Goal: Information Seeking & Learning: Learn about a topic

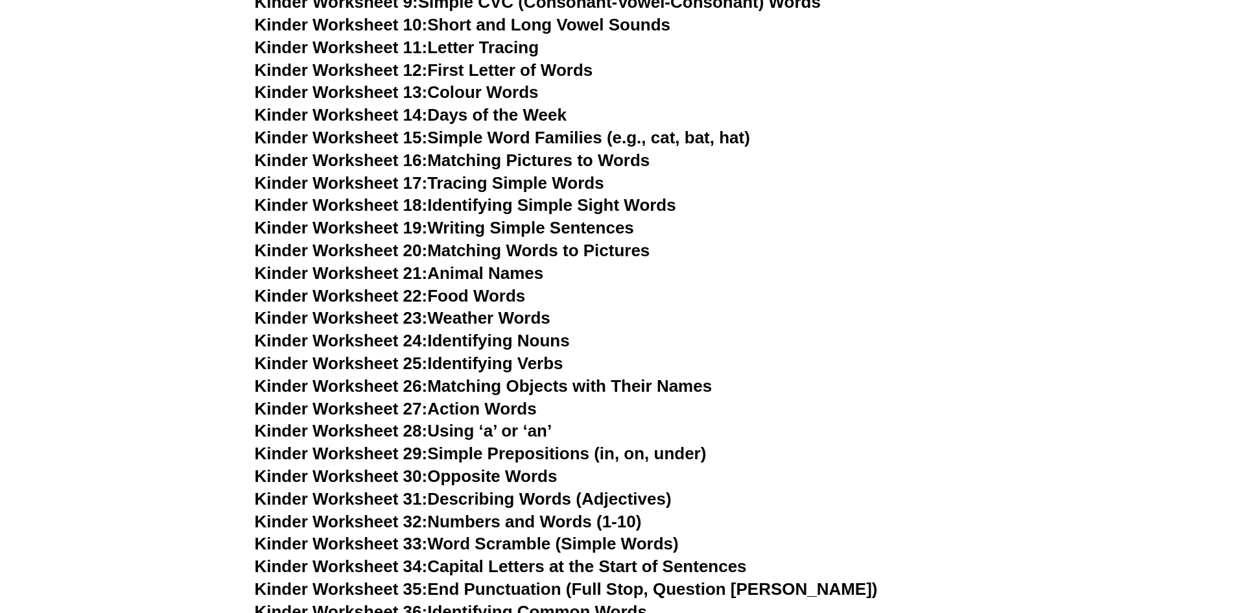
scroll to position [778, 0]
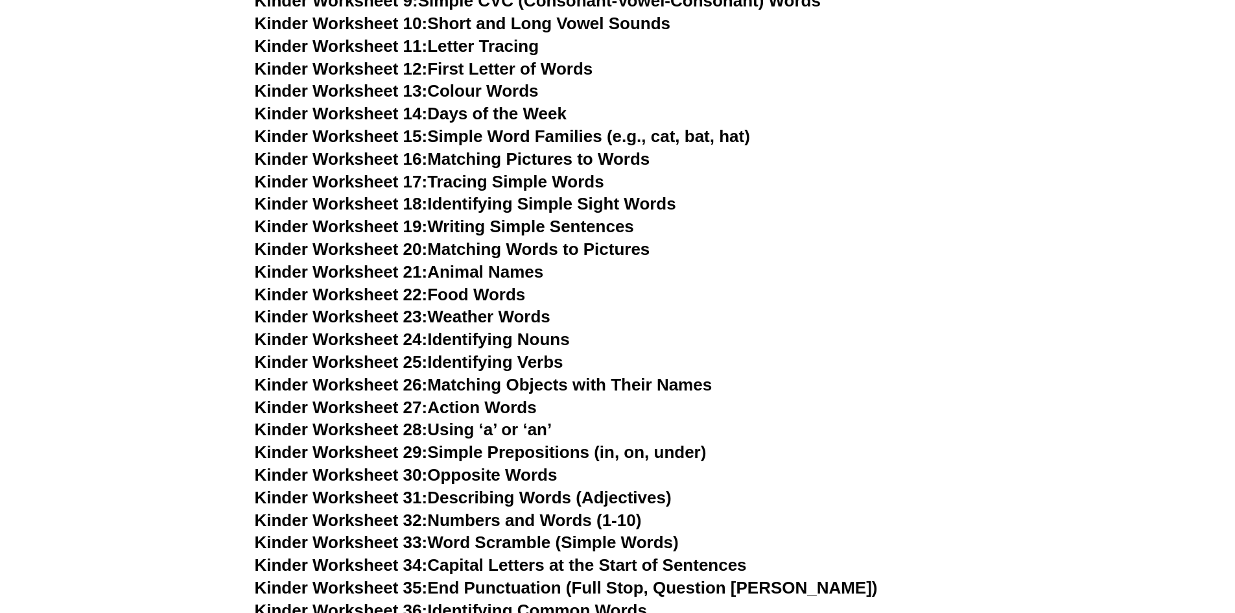
click at [450, 229] on link "Kinder Worksheet 19: Writing Simple Sentences" at bounding box center [444, 226] width 379 height 19
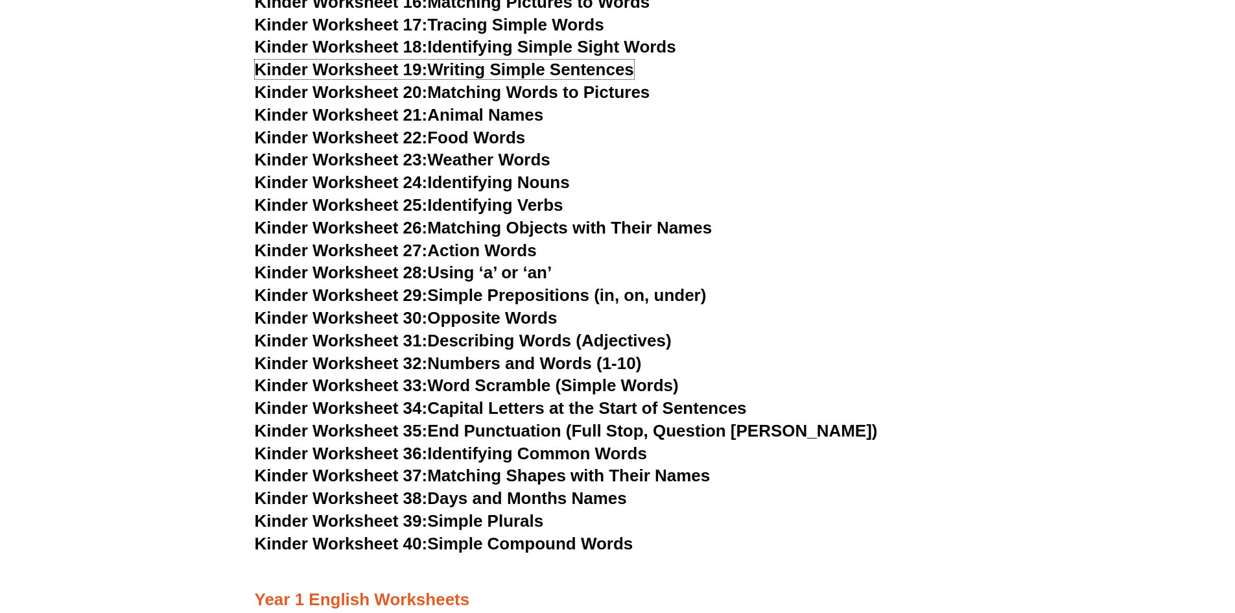
scroll to position [973, 0]
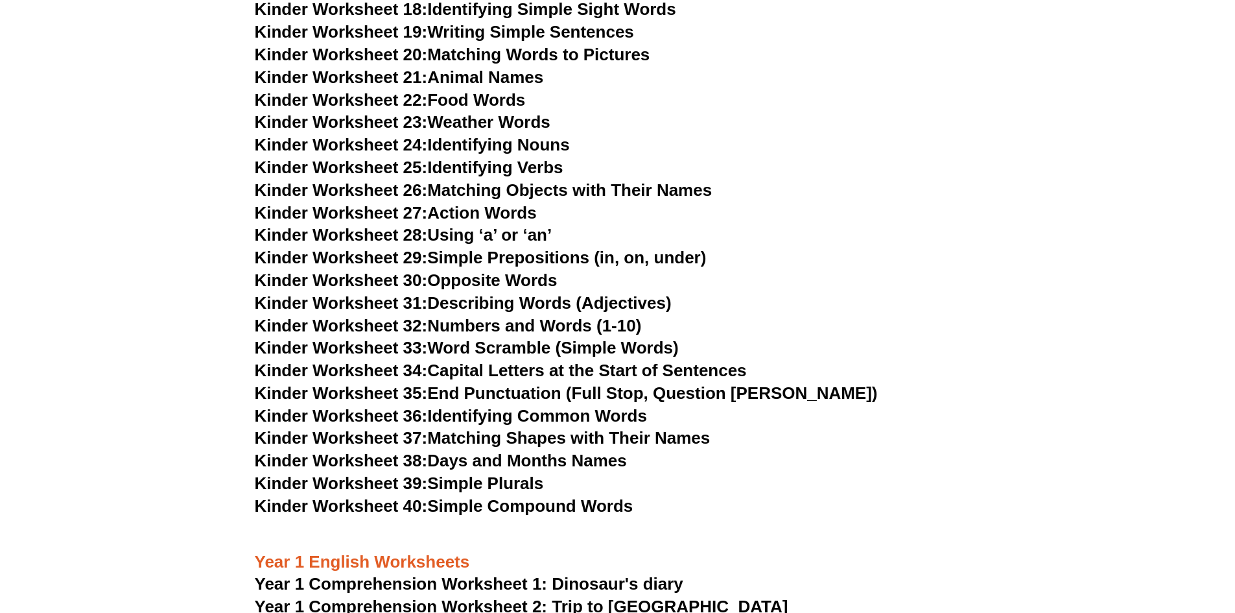
click at [445, 235] on link "Kinder Worksheet 28: Using ‘a’ or ‘an’" at bounding box center [404, 234] width 298 height 19
click at [444, 209] on link "Kinder Worksheet 27: Action Words" at bounding box center [396, 212] width 282 height 19
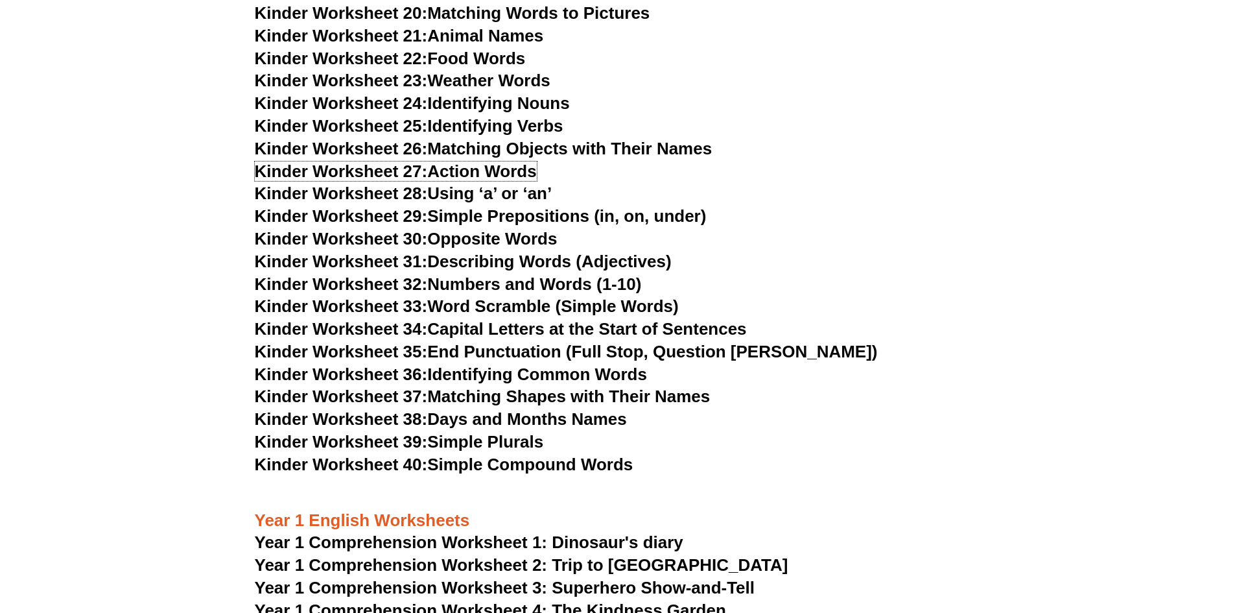
scroll to position [1037, 0]
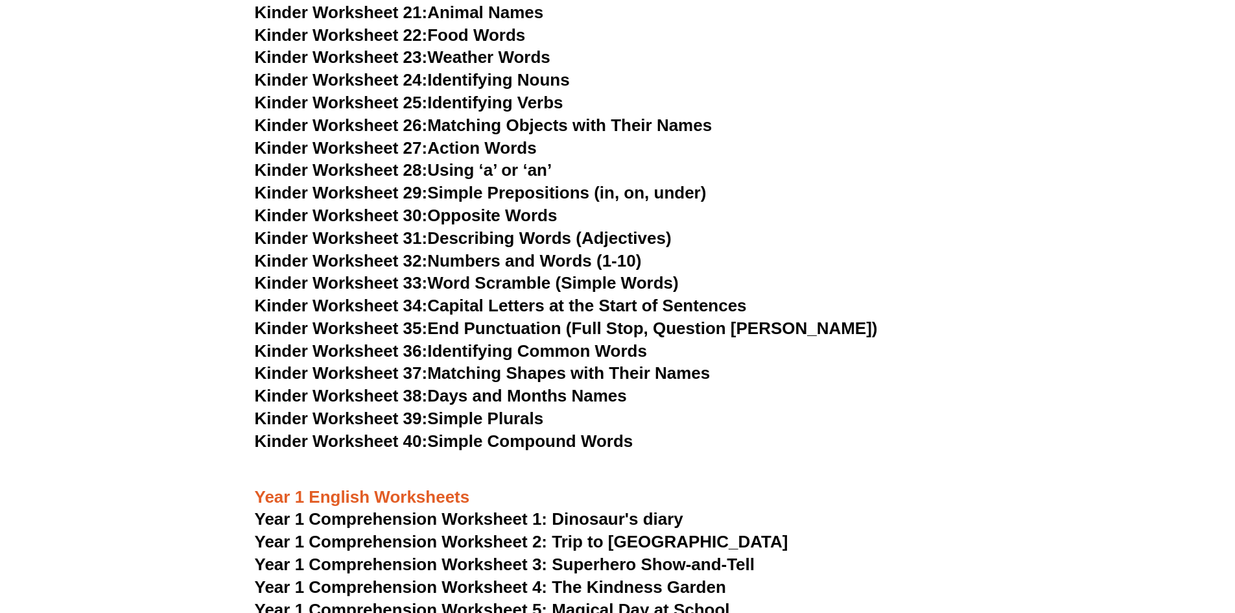
click at [486, 417] on link "Kinder Worksheet 39: Simple Plurals" at bounding box center [399, 418] width 289 height 19
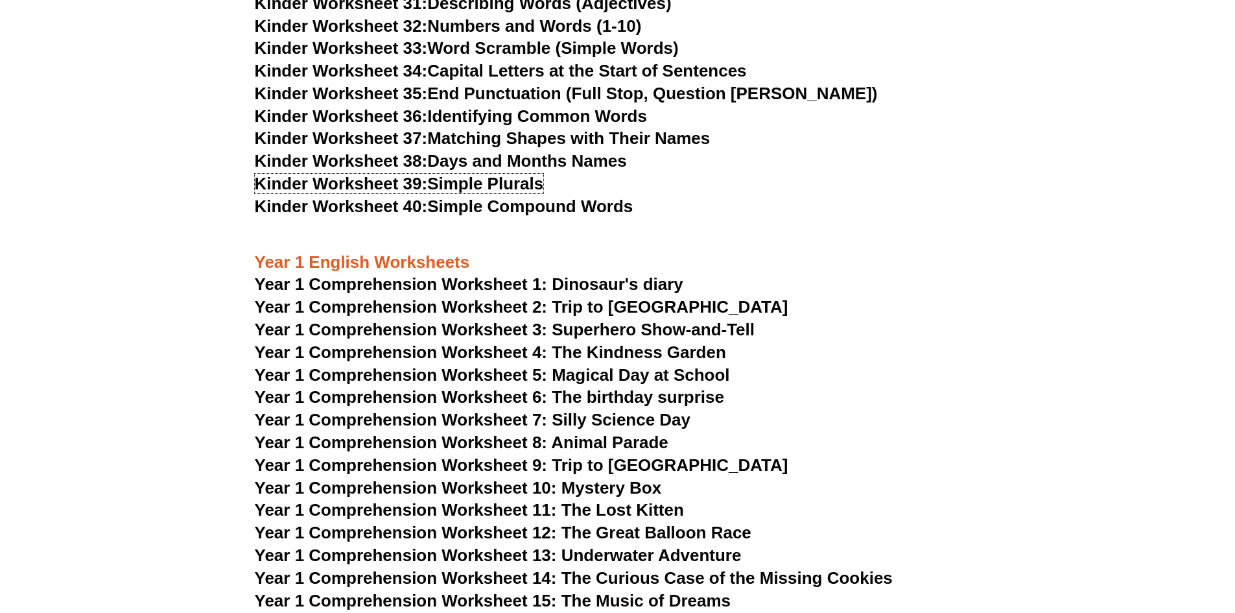
scroll to position [1297, 0]
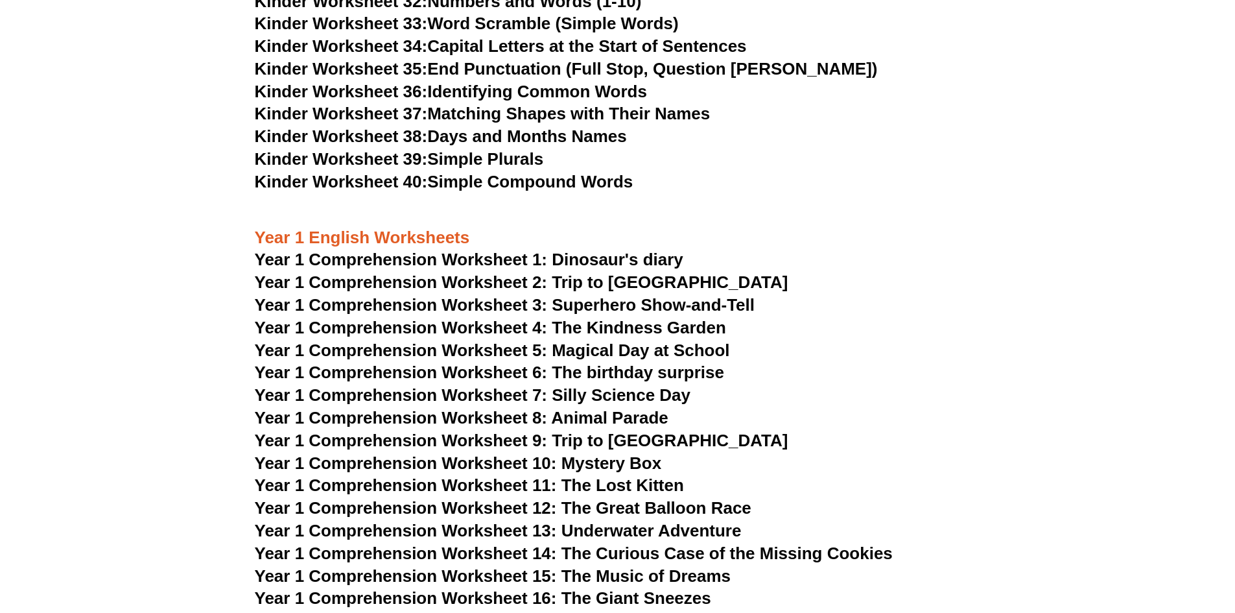
click at [645, 332] on span "Year 1 Comprehension Worksheet 4: The Kindness Garden" at bounding box center [490, 327] width 471 height 19
